Goal: Navigation & Orientation: Understand site structure

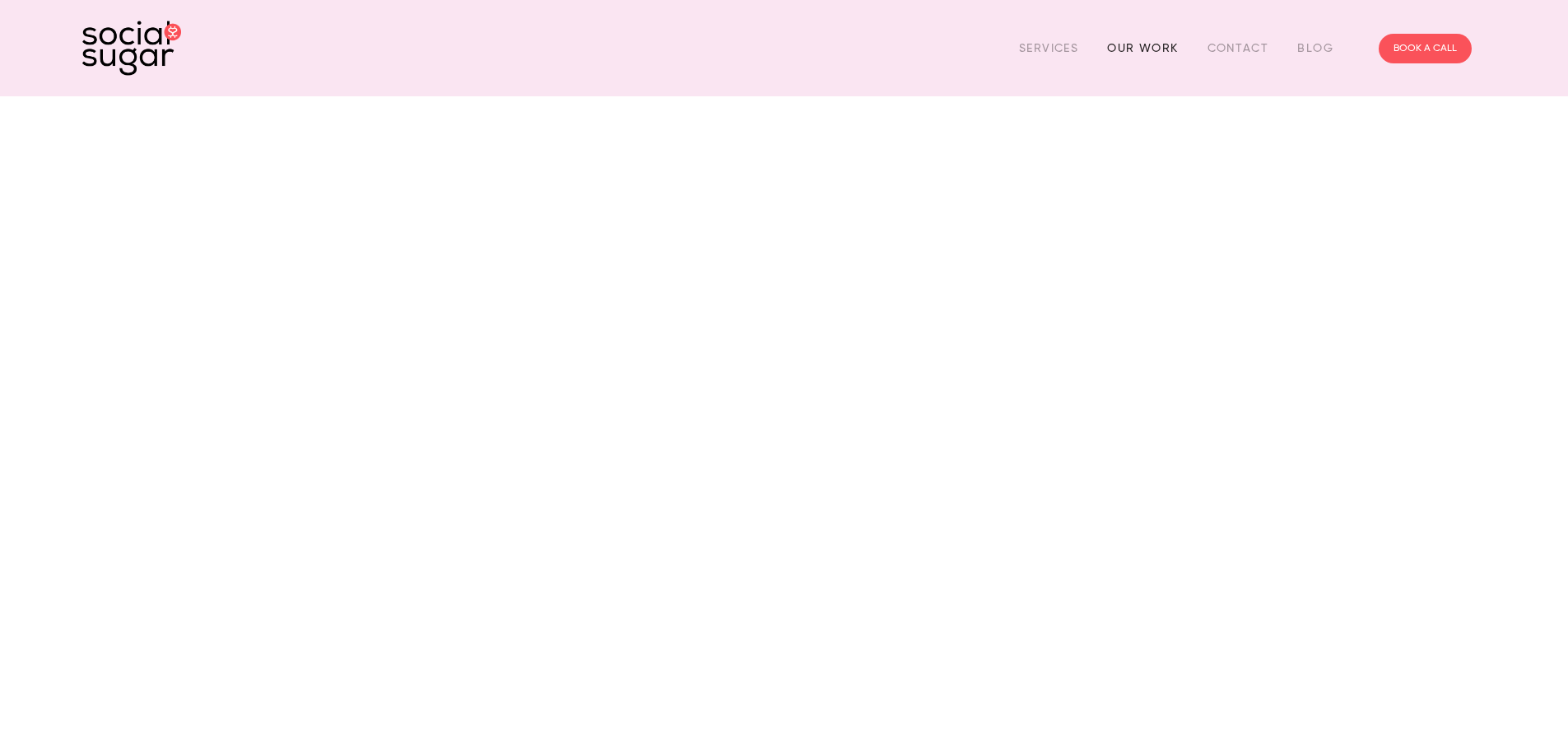
click at [1155, 49] on link "Our Work" at bounding box center [1143, 47] width 71 height 25
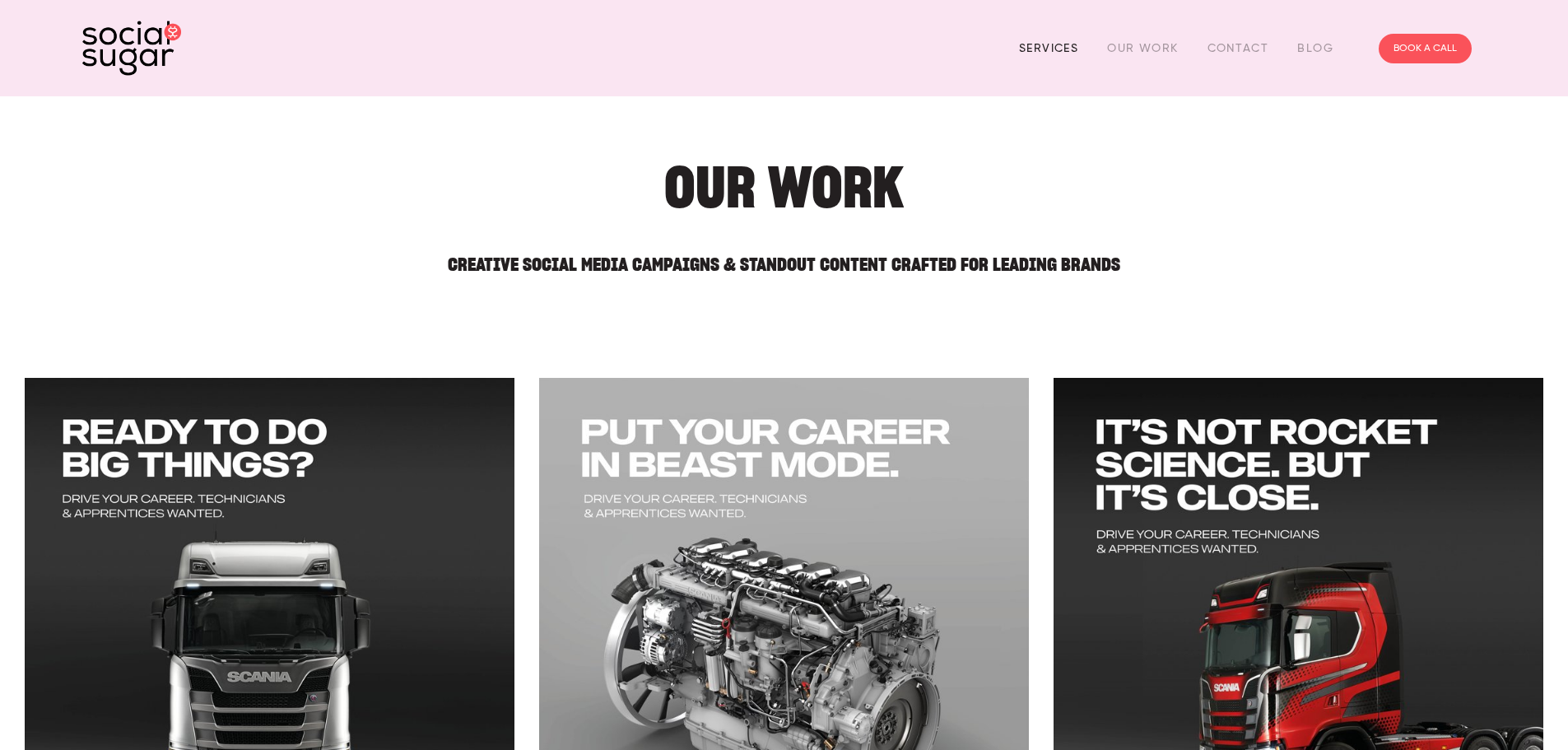
click at [1053, 46] on link "Services" at bounding box center [1048, 47] width 59 height 25
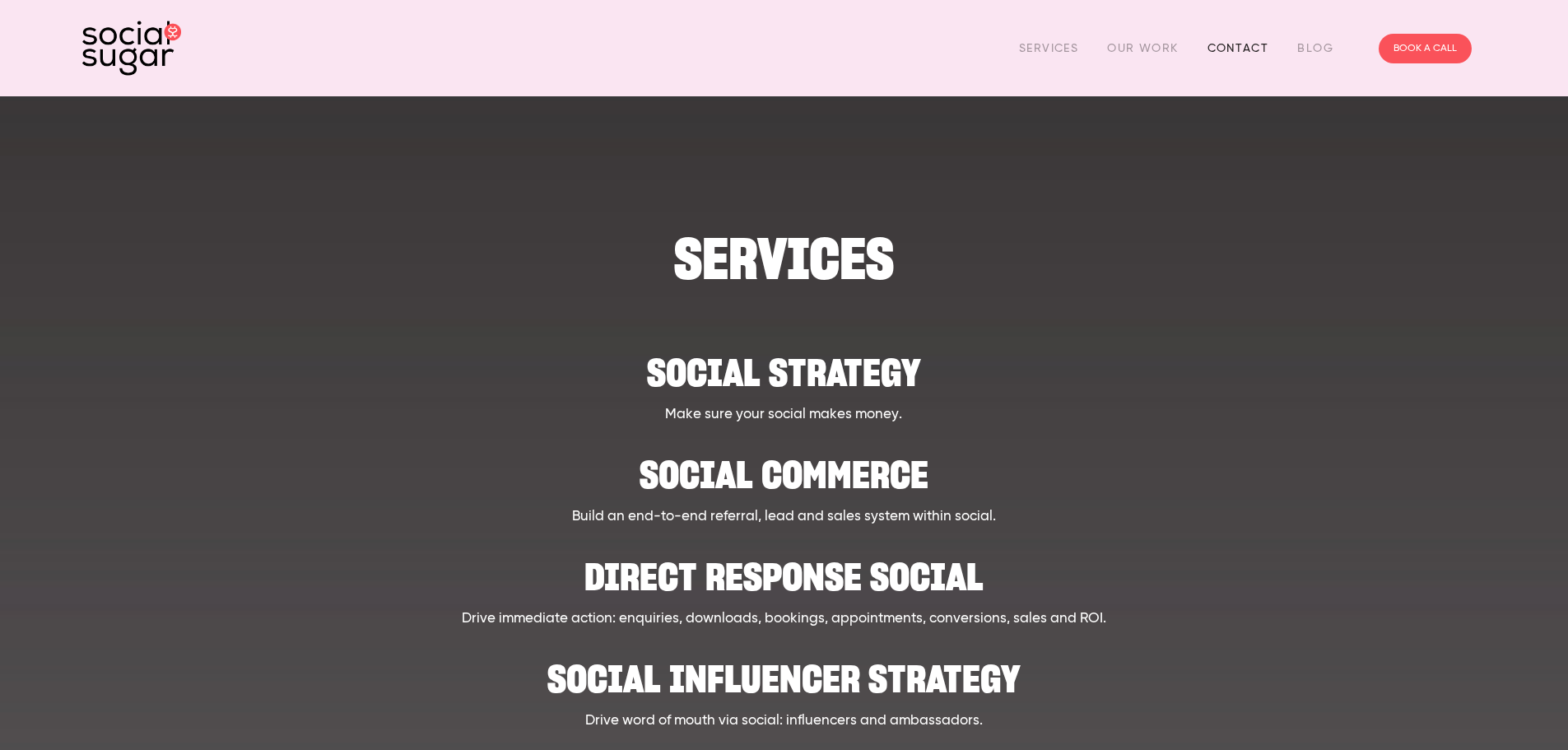
click at [1250, 54] on link "Contact" at bounding box center [1238, 47] width 62 height 25
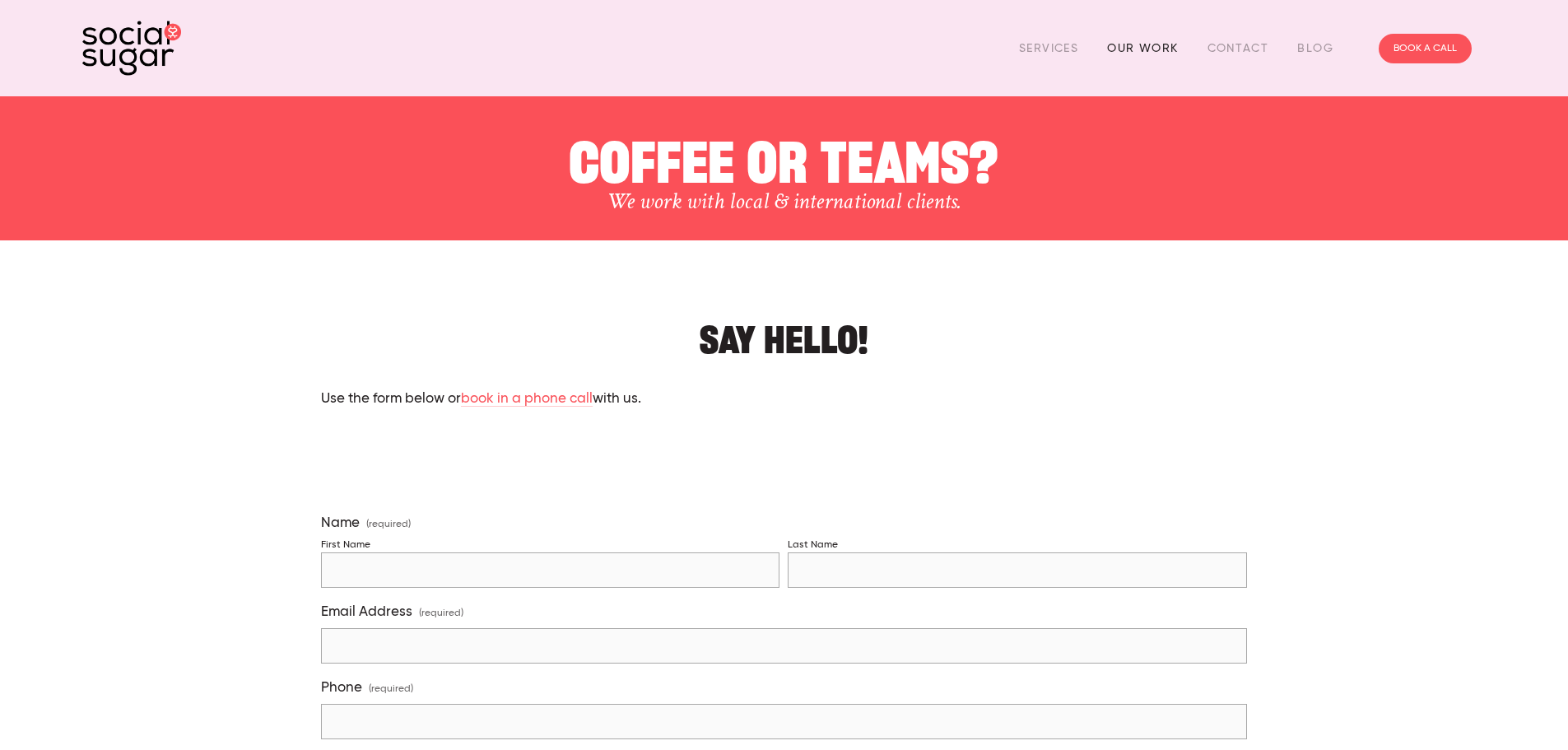
click at [1141, 51] on link "Our Work" at bounding box center [1143, 47] width 71 height 25
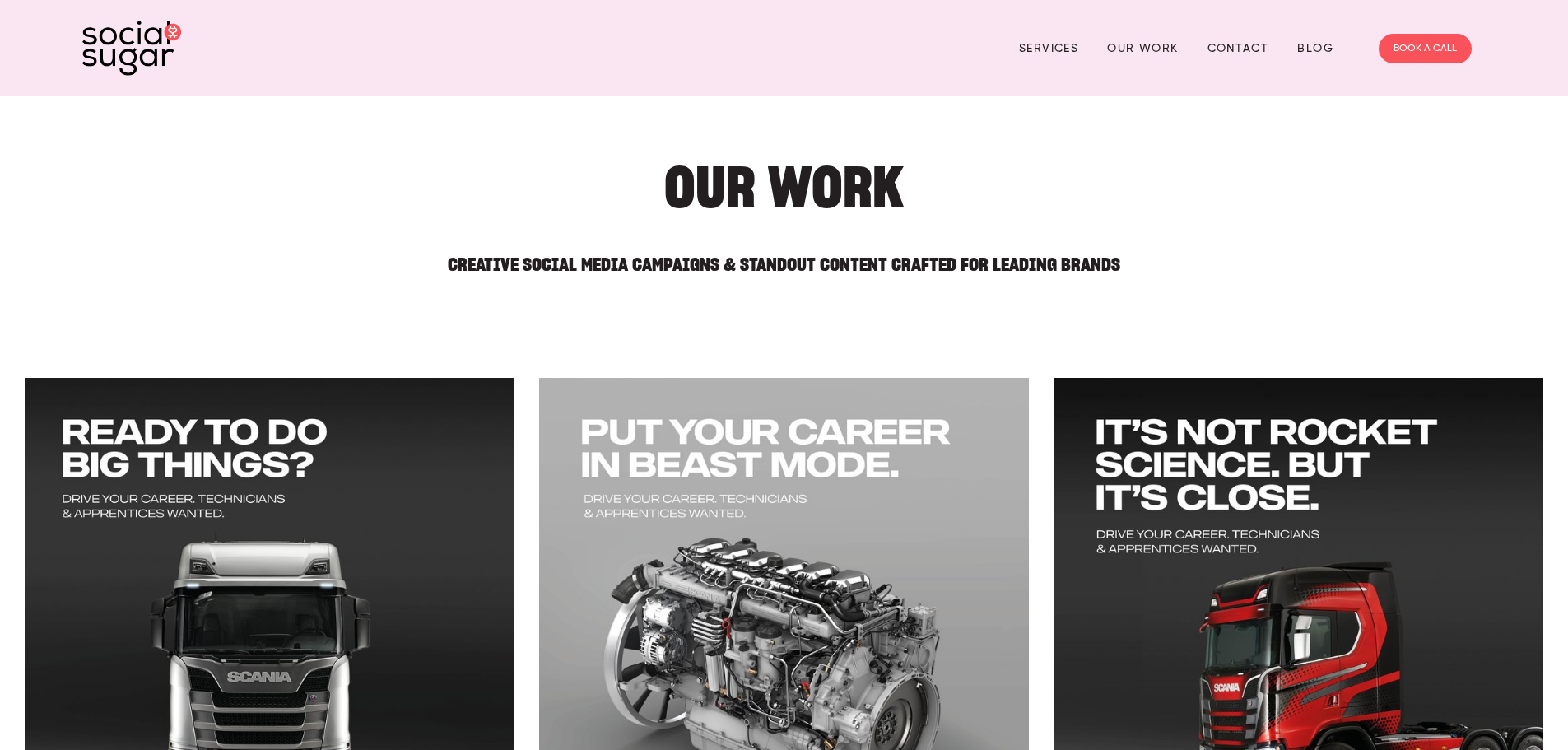
click at [121, 48] on img at bounding box center [132, 47] width 98 height 55
